Goal: Ask a question

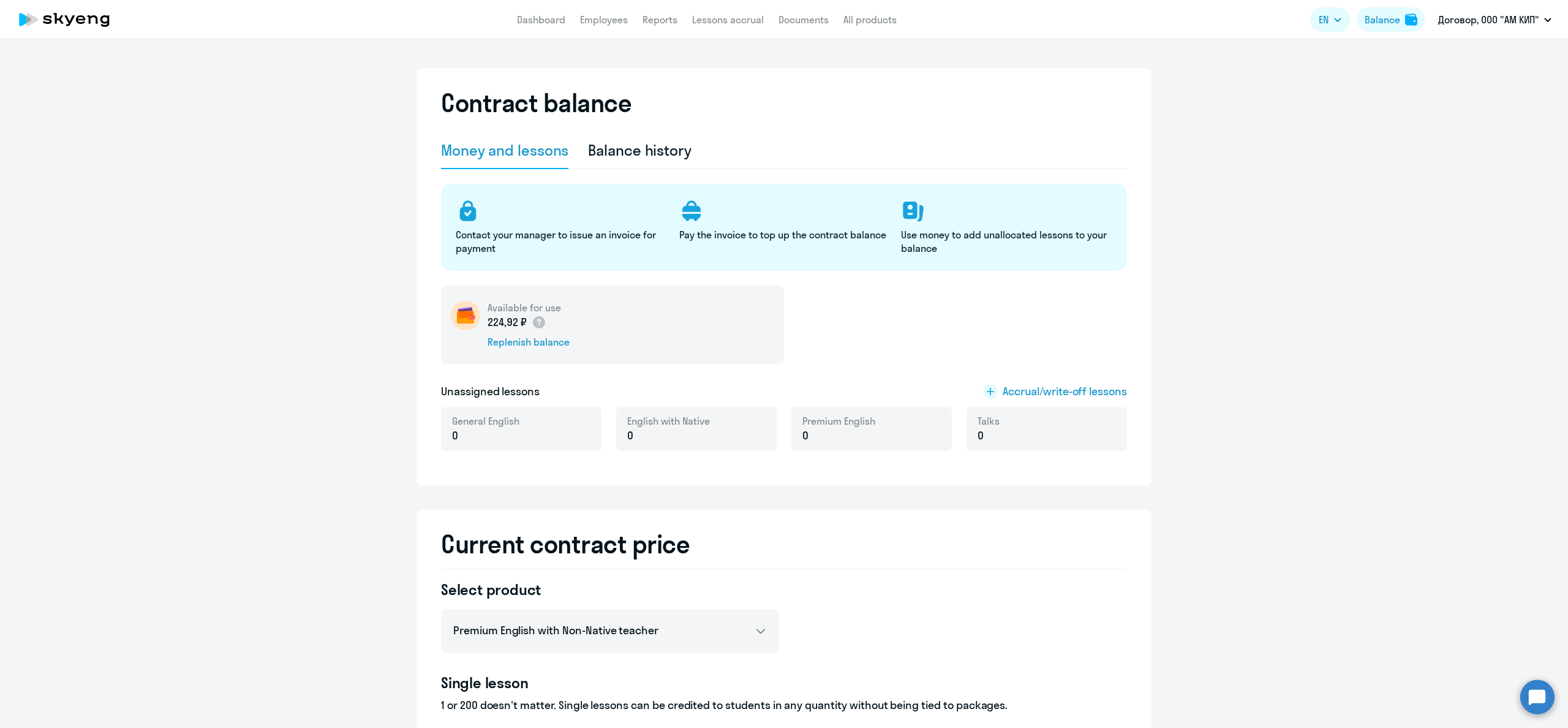
select select "english_adult_not_native_speaker_premium"
click at [464, 217] on icon at bounding box center [468, 213] width 17 height 14
click at [1530, 691] on circle at bounding box center [1538, 697] width 35 height 35
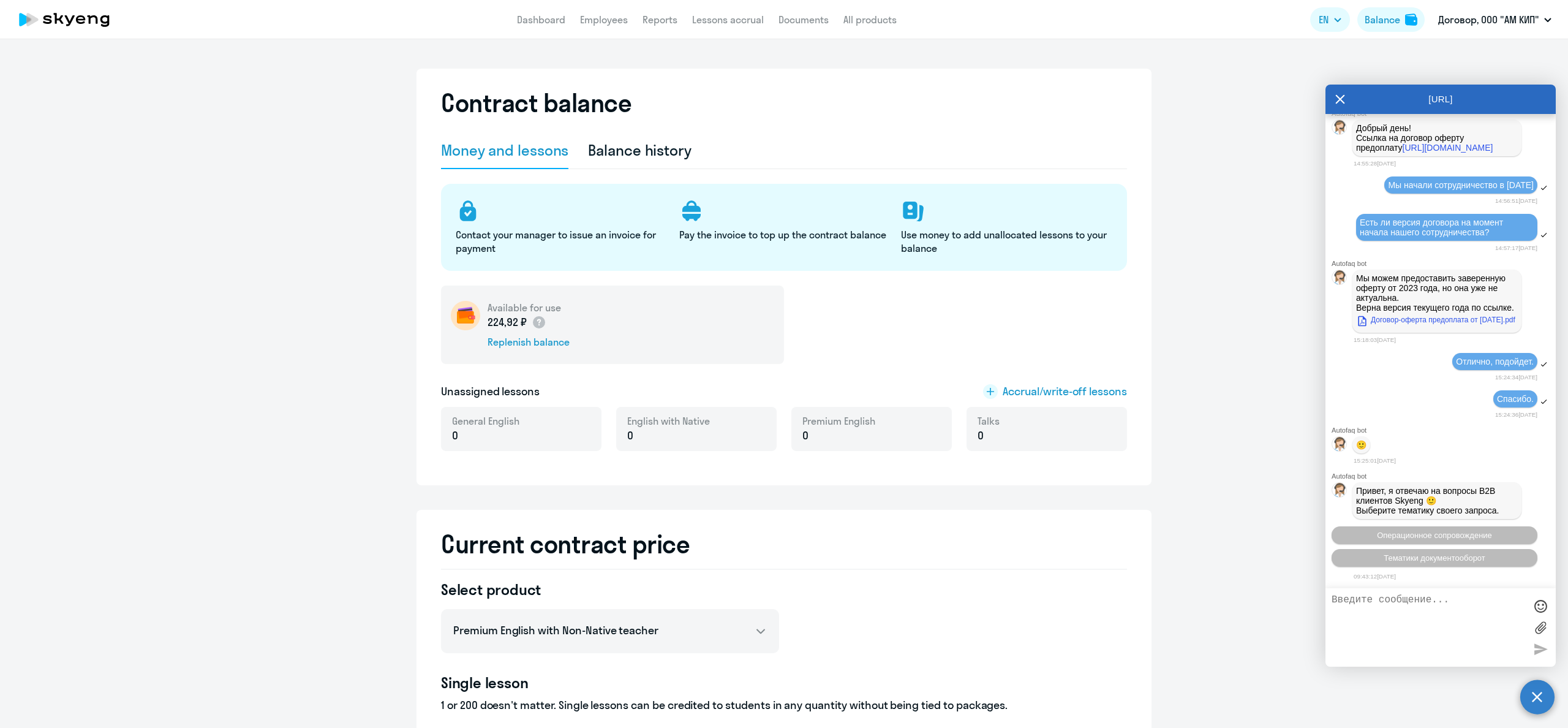
scroll to position [1173, 0]
click at [1383, 613] on textarea at bounding box center [1428, 628] width 194 height 66
type textarea "L"
type textarea "Добрый день."
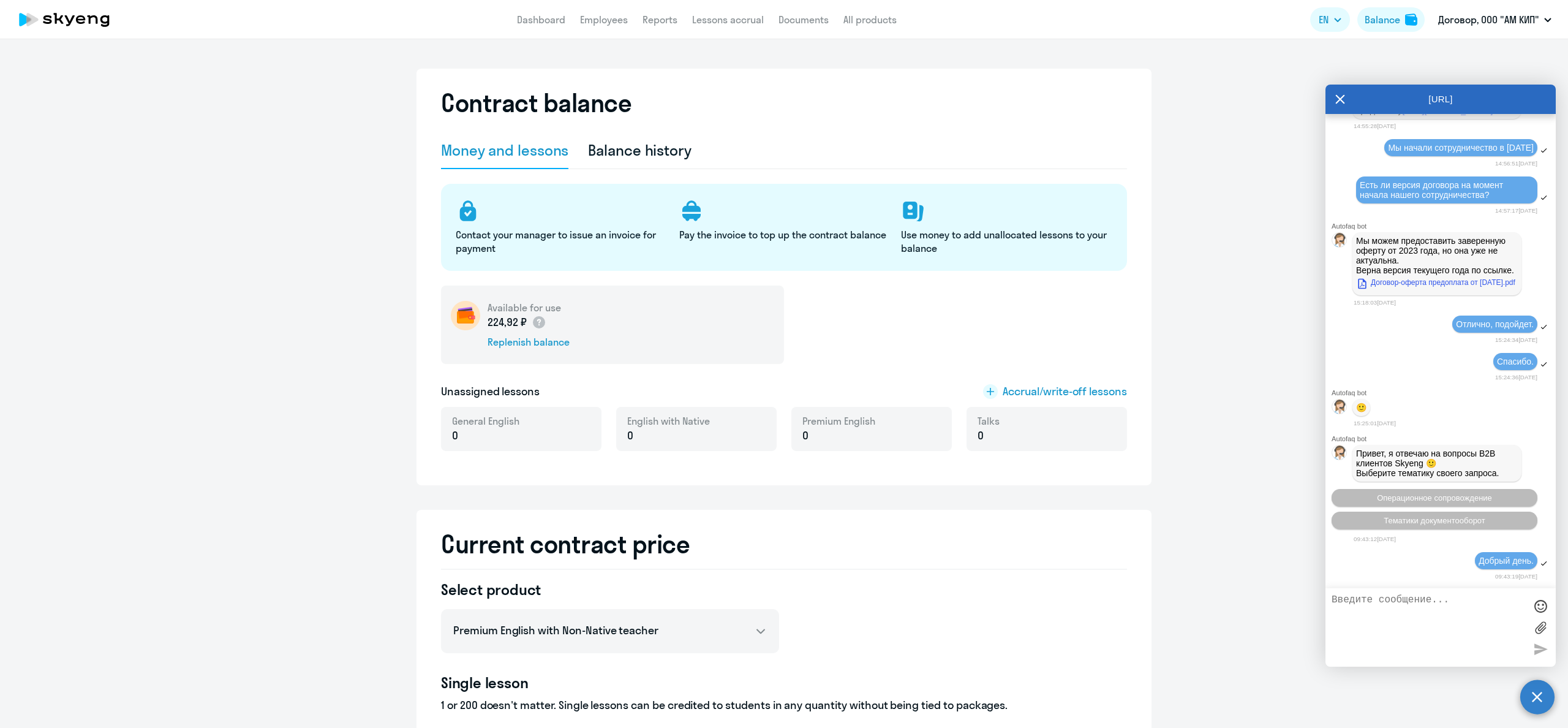
scroll to position [1307, 0]
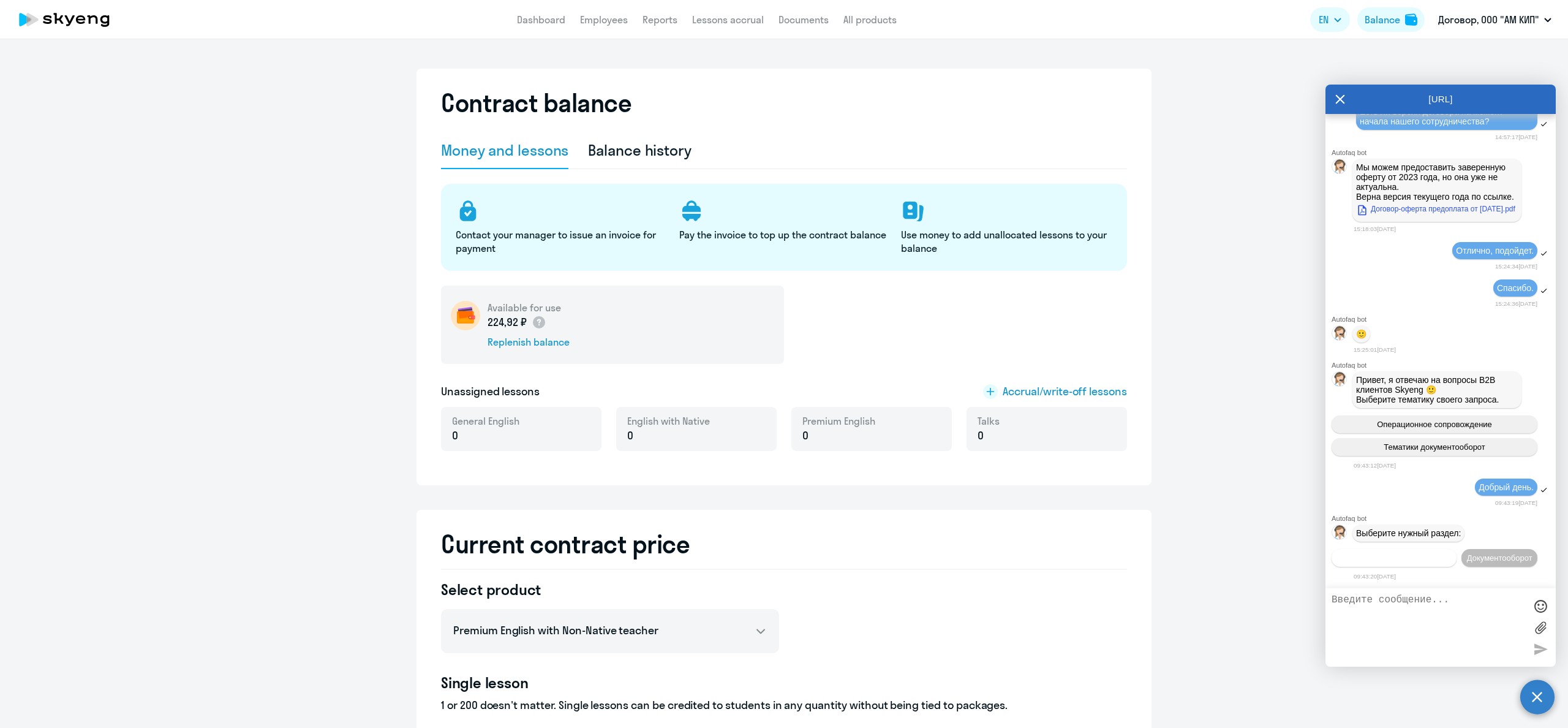
click at [1418, 554] on span "Операционное сопровождение" at bounding box center [1394, 558] width 115 height 9
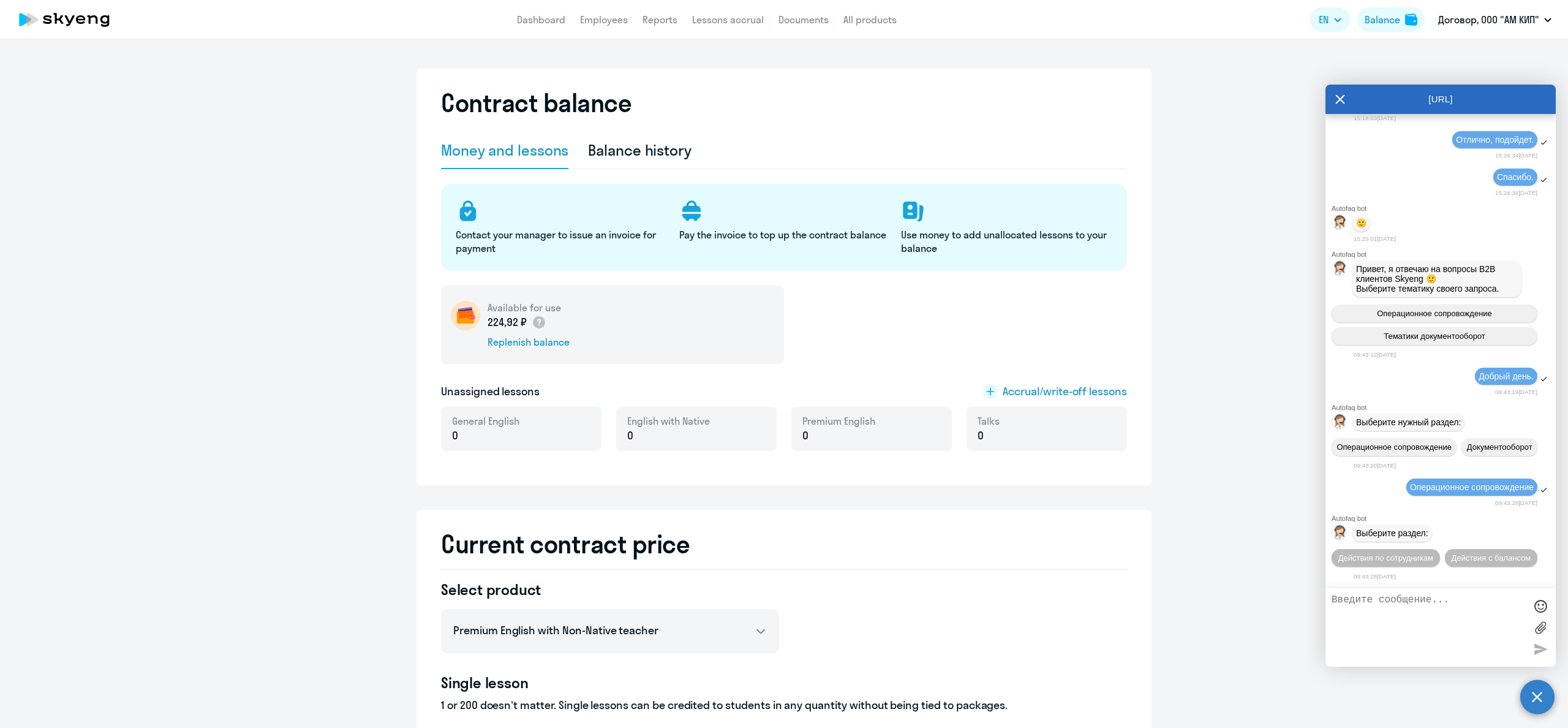
scroll to position [1419, 0]
click at [1496, 554] on span "Действия с балансом" at bounding box center [1491, 558] width 80 height 9
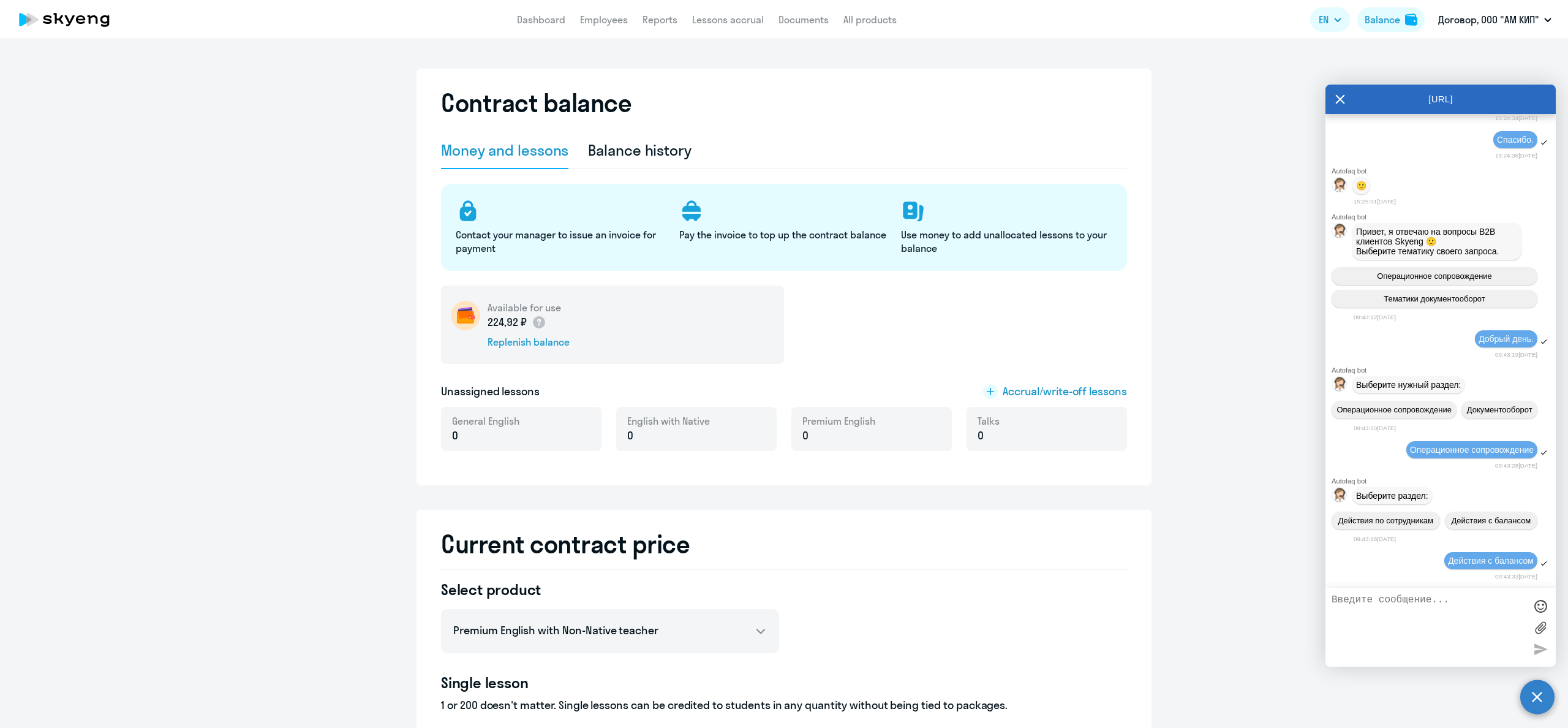
scroll to position [1556, 0]
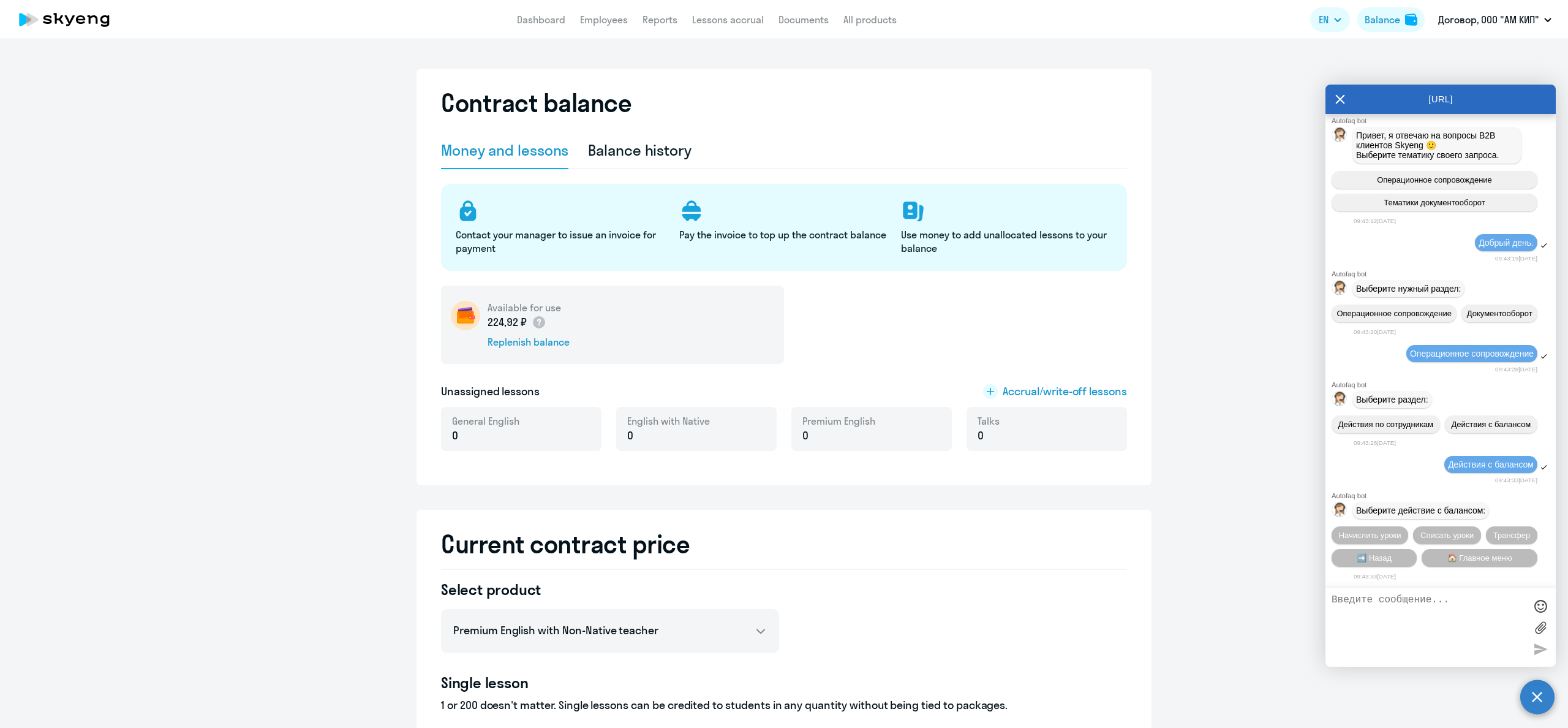
click at [1360, 601] on textarea at bounding box center [1428, 628] width 194 height 66
type textarea "Х"
type textarea "[PERSON_NAME]"
type textarea "Прошу выставить счет."
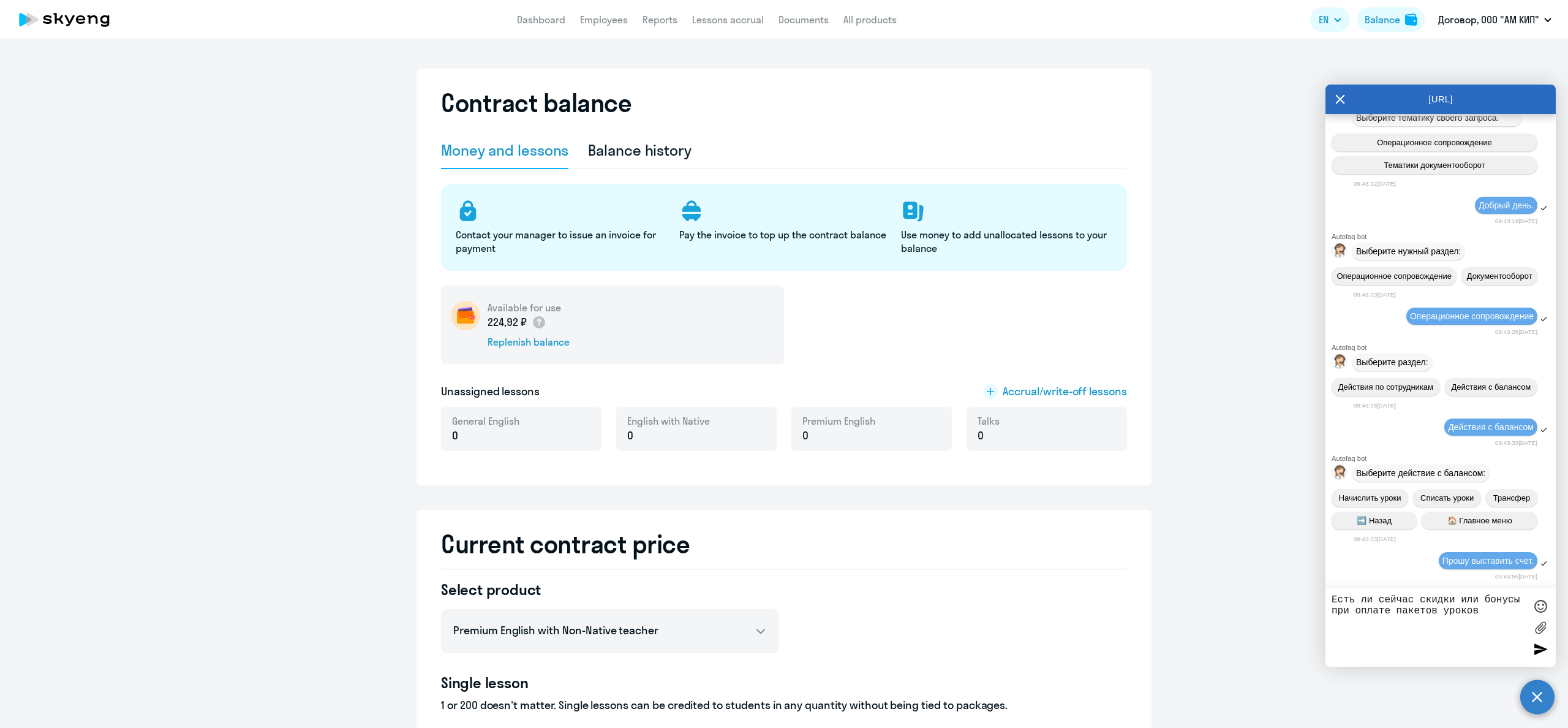
type textarea "Есть ли сейчас скидки или бонусы при оплате пакетов уроков?"
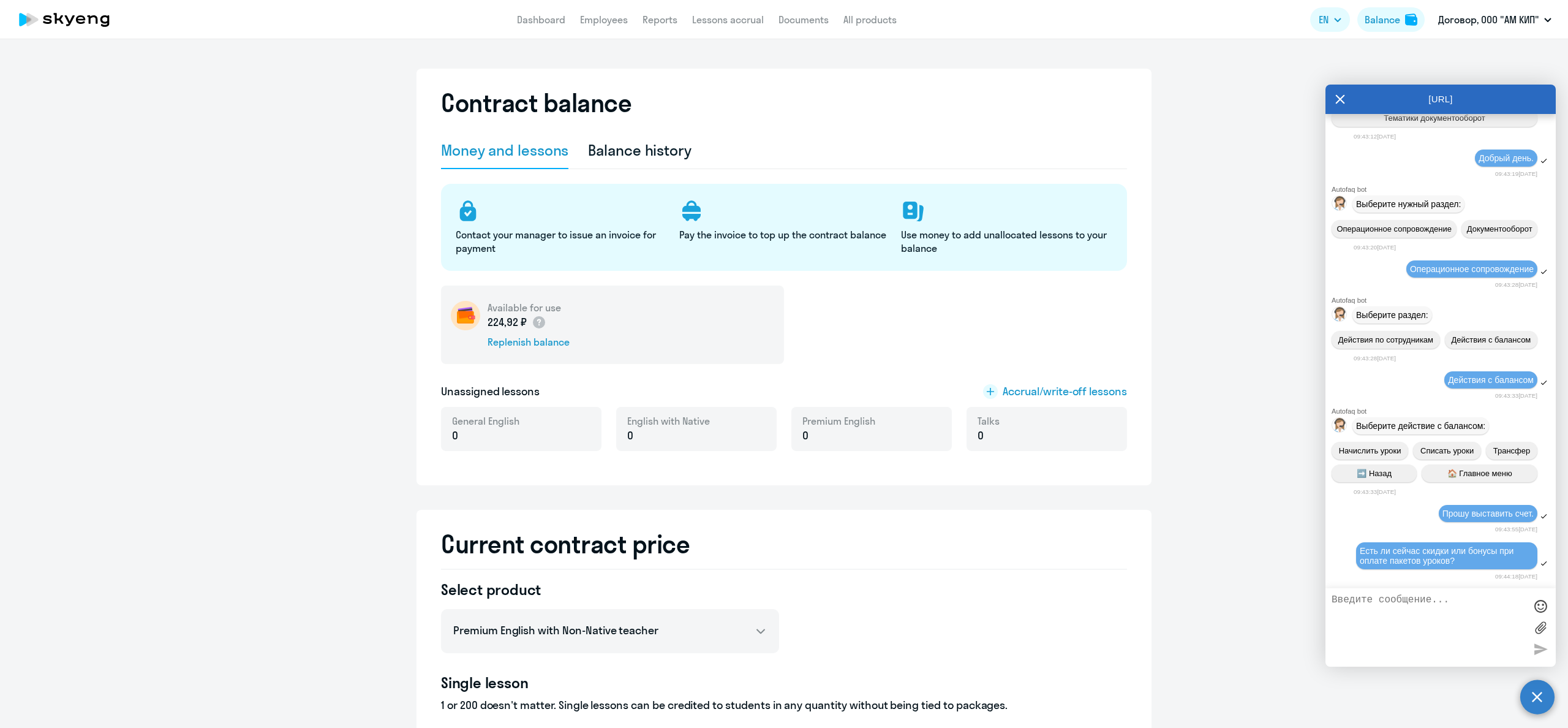
click at [72, 262] on ng-component "Contract balance Money and lessons Balance history Contact your manager to issu…" at bounding box center [784, 673] width 1568 height 1210
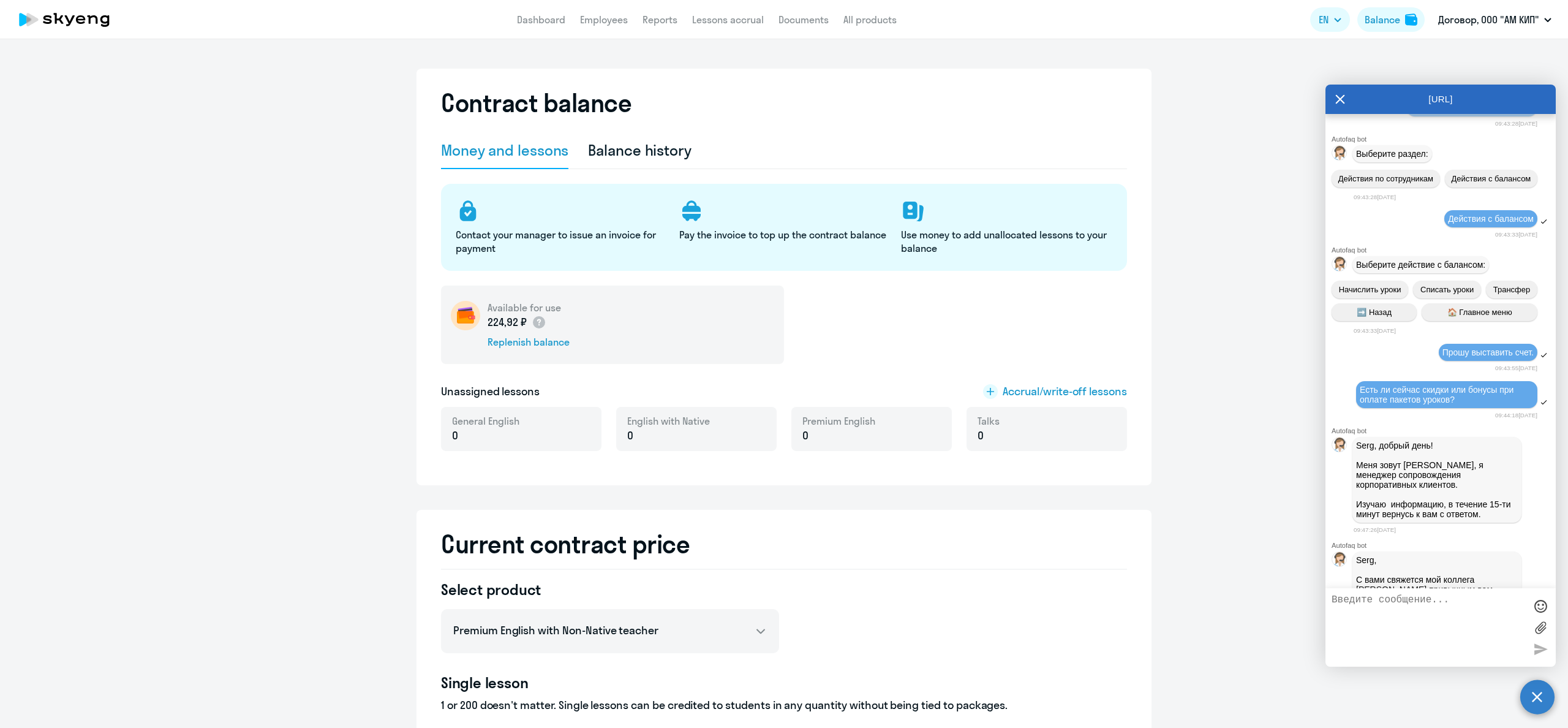
scroll to position [1852, 0]
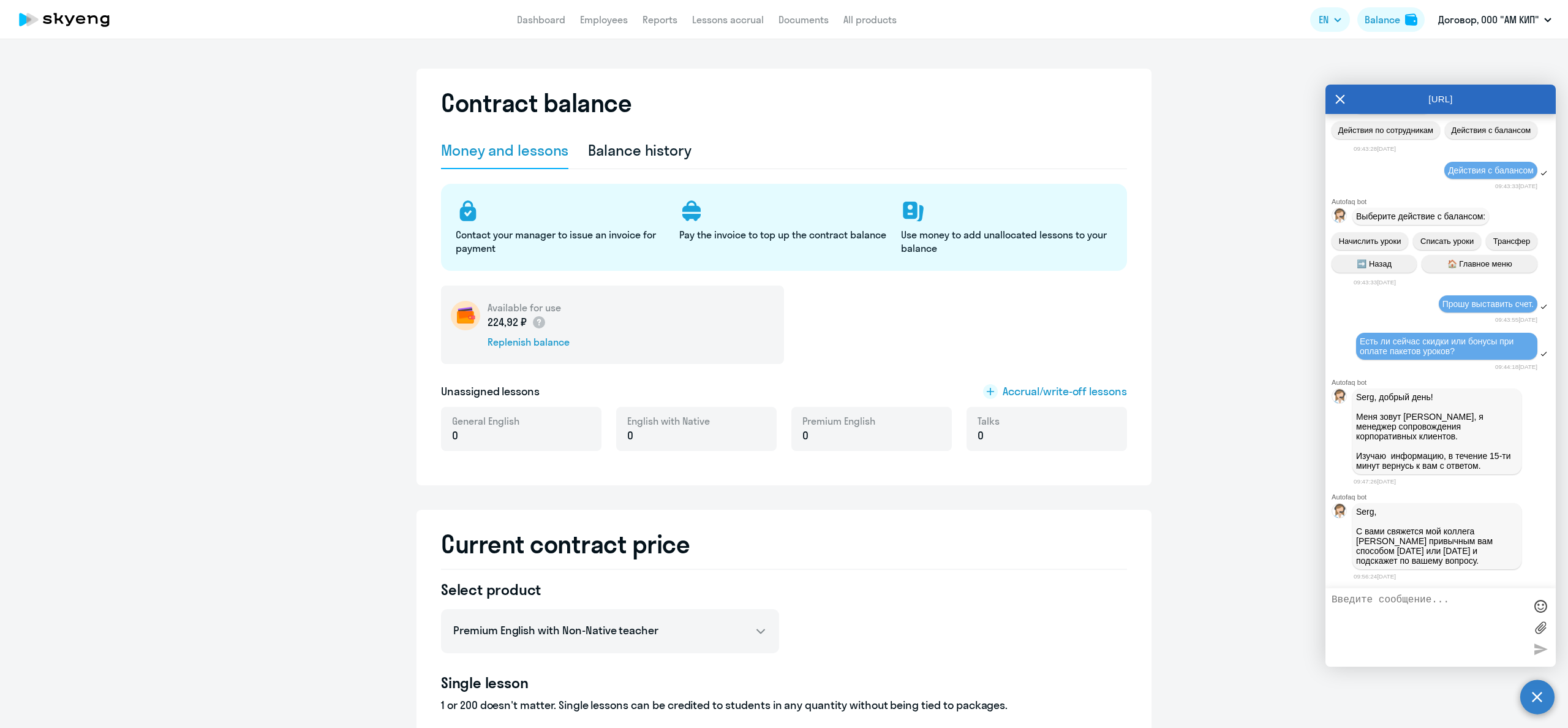
click at [1426, 624] on textarea at bounding box center [1428, 628] width 194 height 66
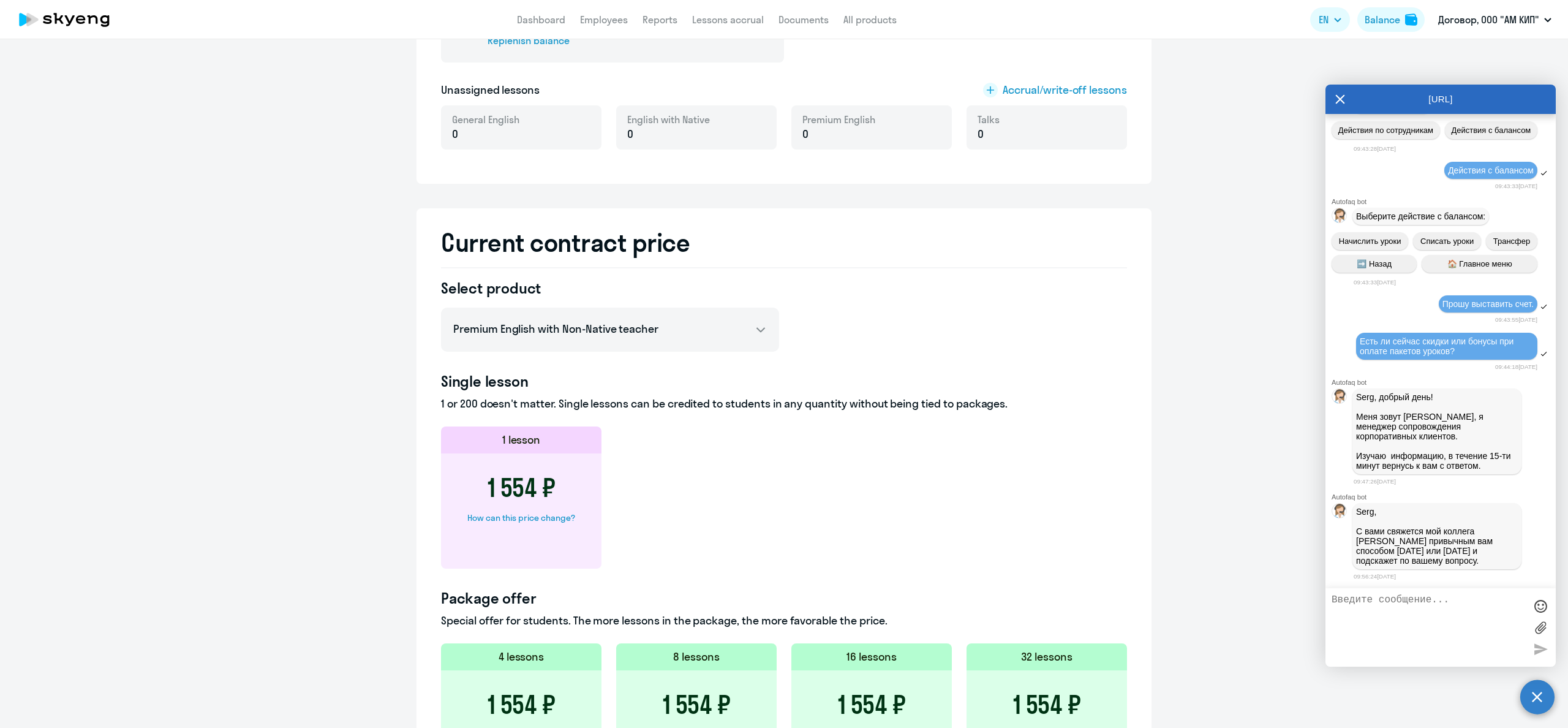
scroll to position [592, 0]
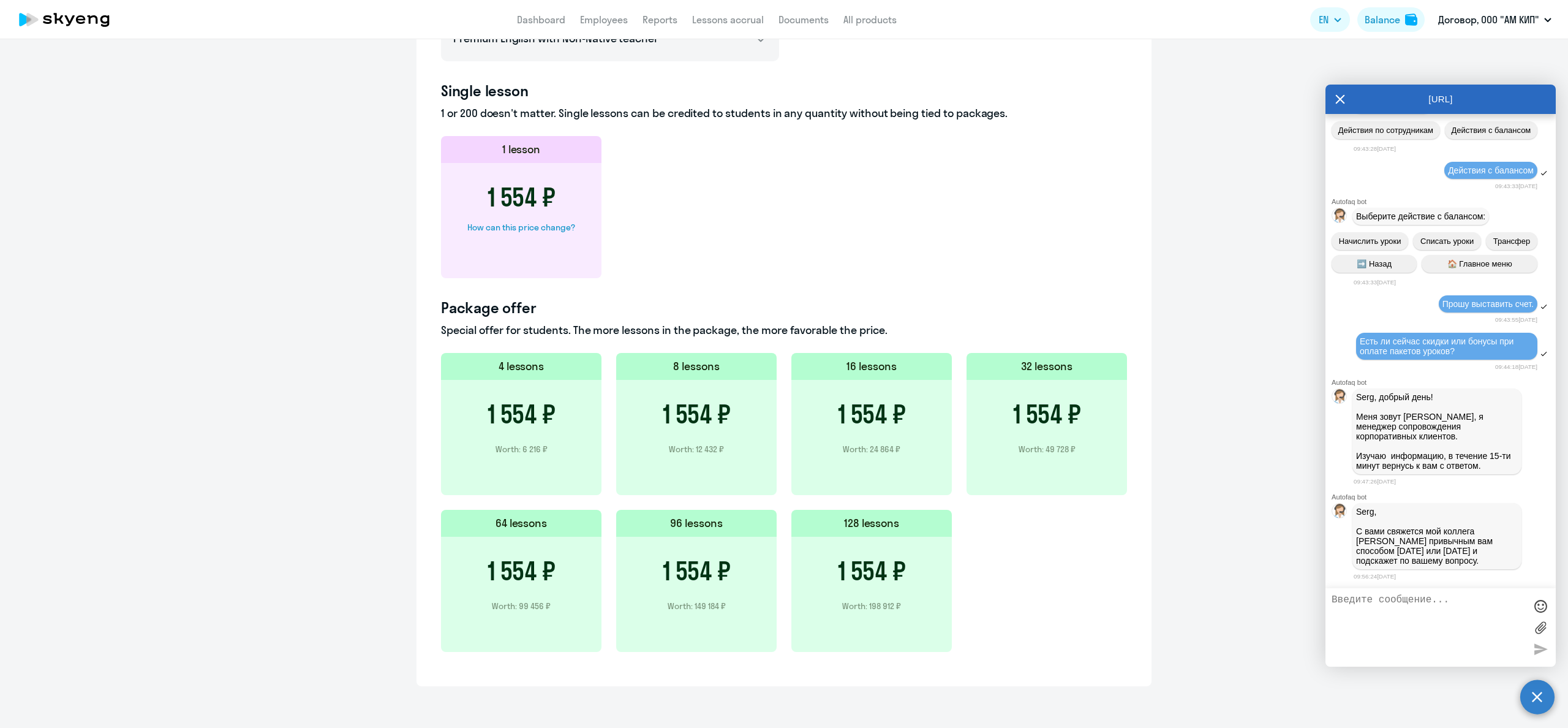
click at [1220, 328] on ng-component "Contract balance Money and lessons Balance history Contact your manager to issu…" at bounding box center [784, 82] width 1568 height 1210
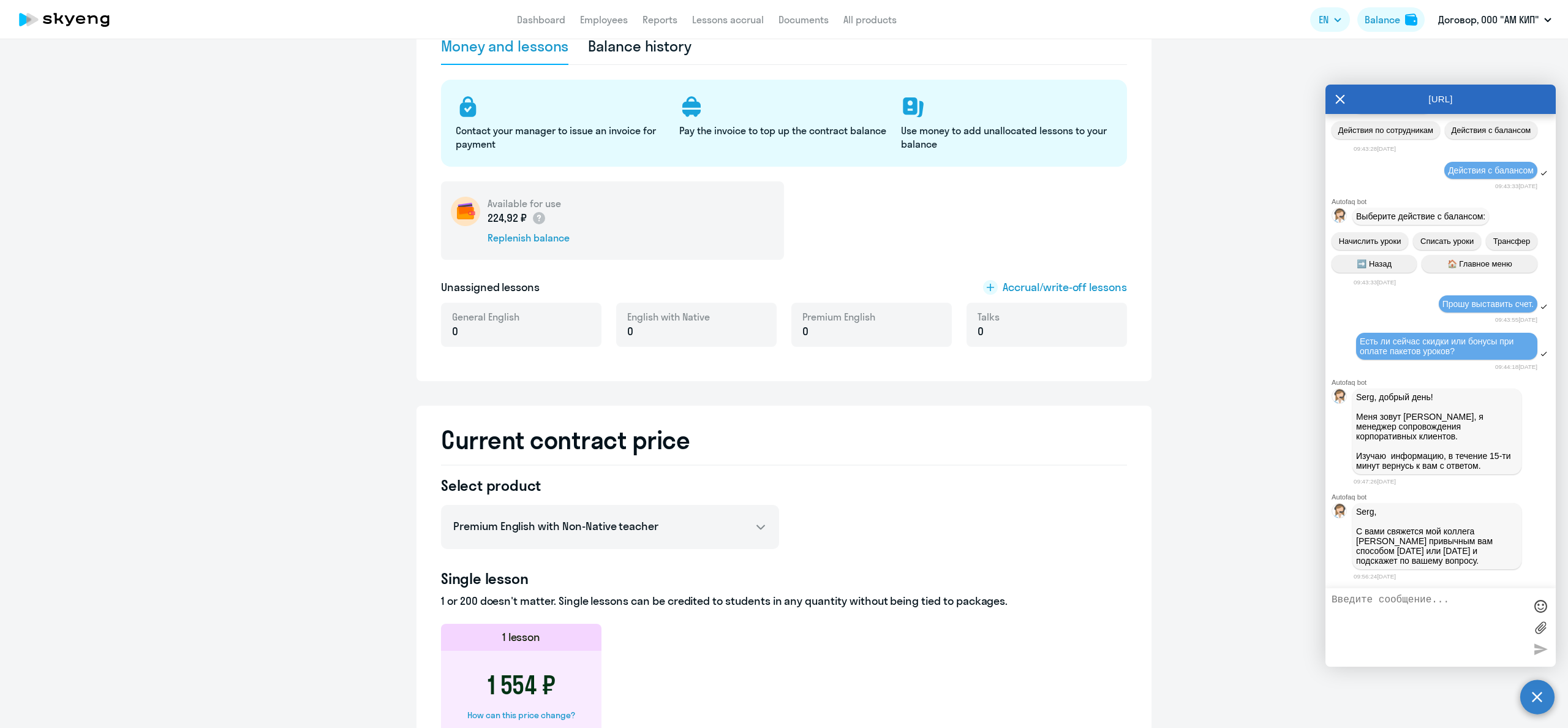
scroll to position [89, 0]
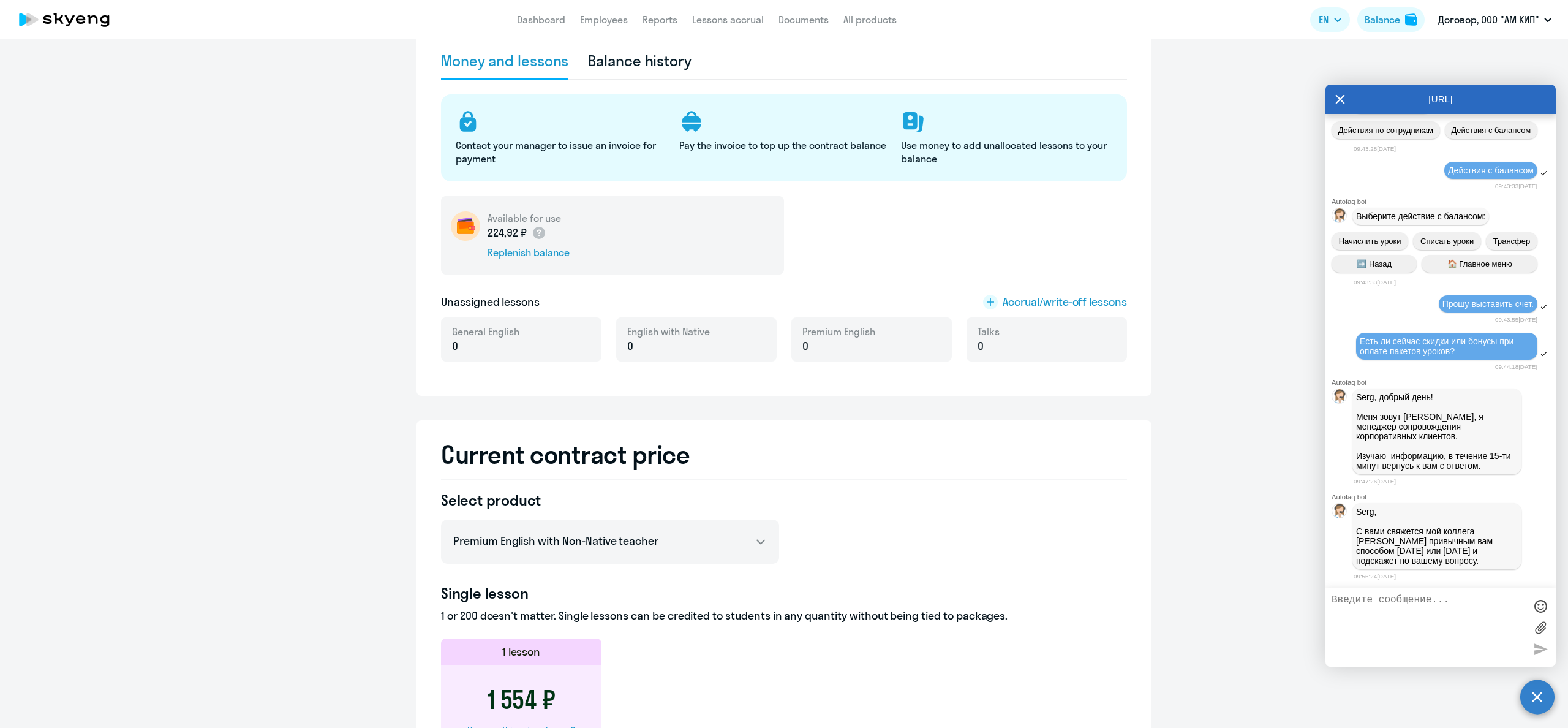
click at [1295, 66] on ng-component "Contract balance Money and lessons Balance history Contact your manager to issu…" at bounding box center [784, 584] width 1568 height 1210
click at [1340, 102] on icon at bounding box center [1340, 99] width 10 height 29
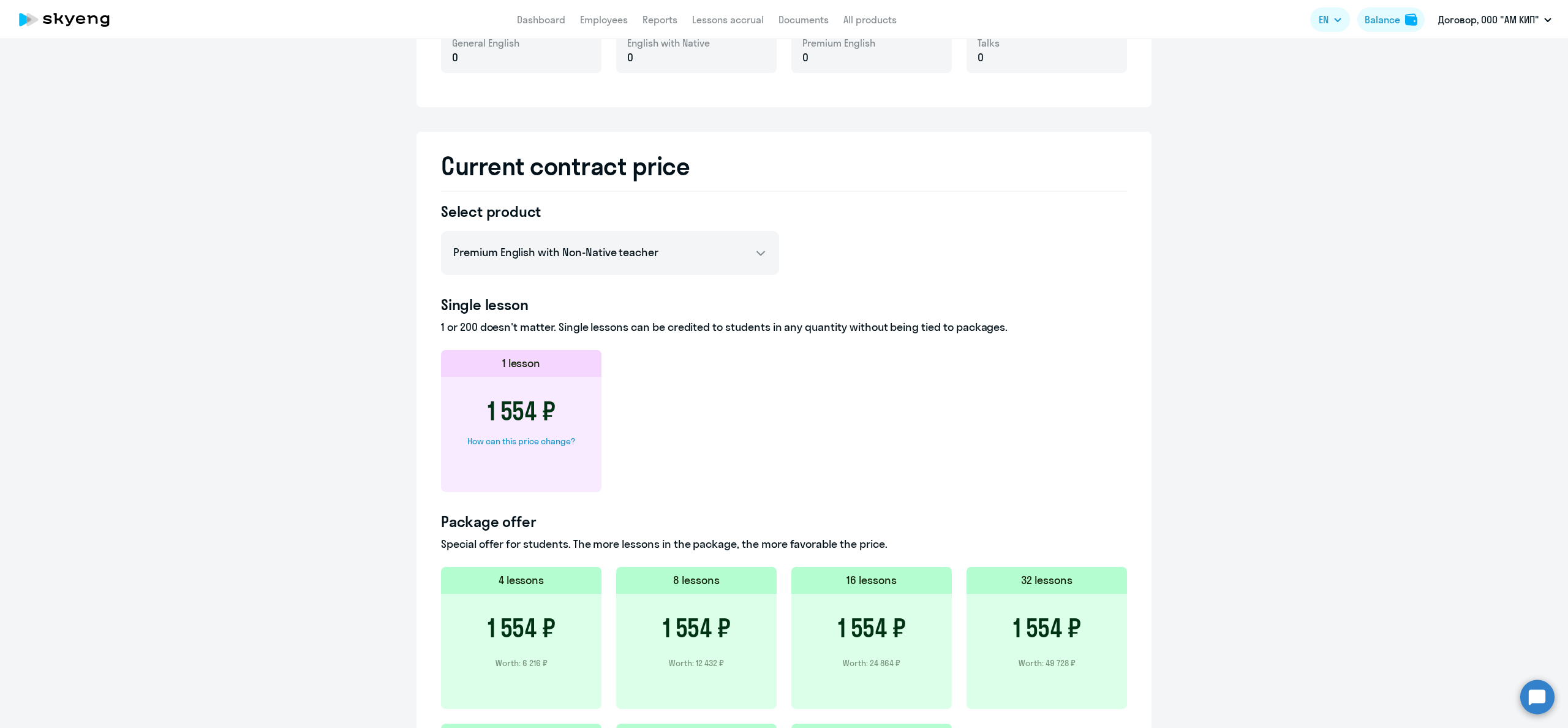
scroll to position [592, 0]
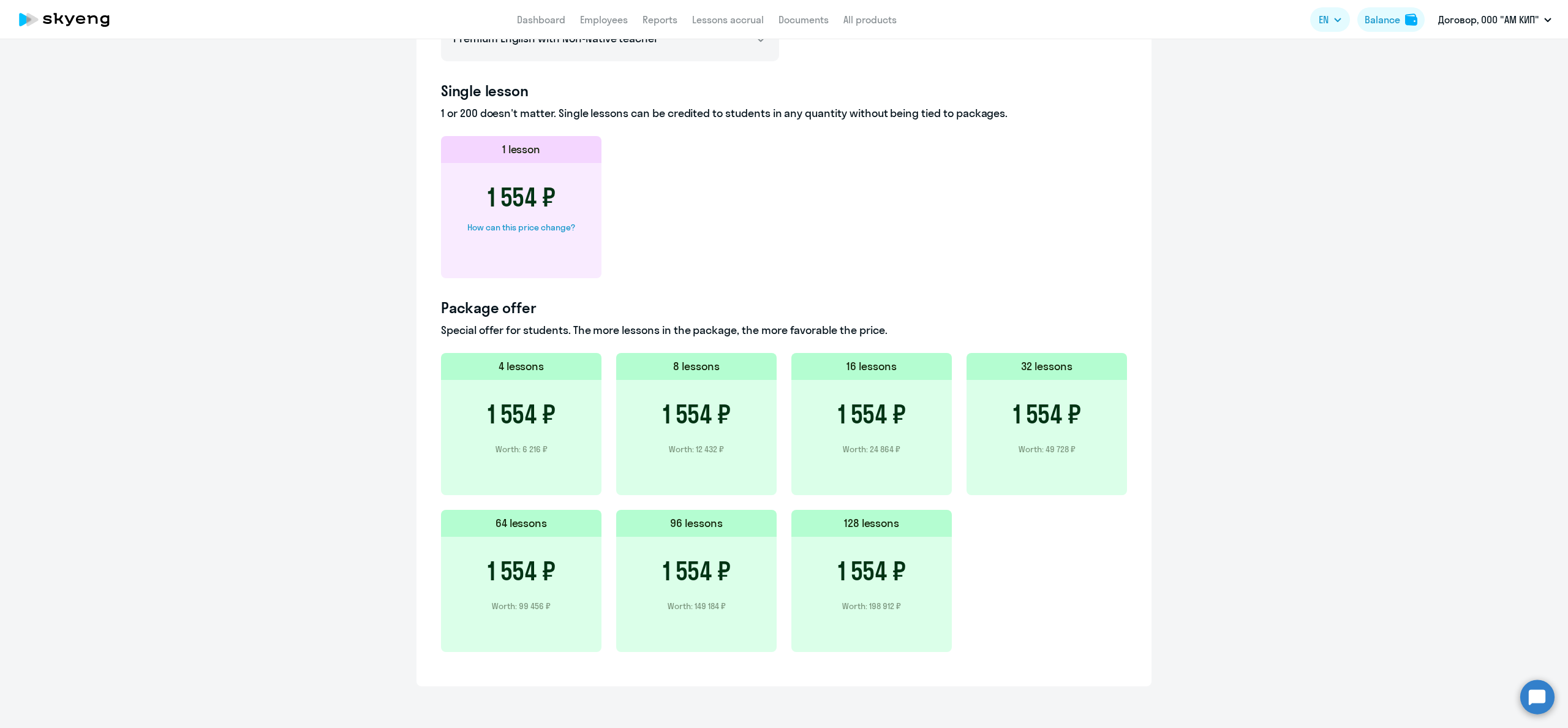
click at [1077, 406] on h3 "1 554 ₽" at bounding box center [1046, 414] width 68 height 29
